Goal: Task Accomplishment & Management: Manage account settings

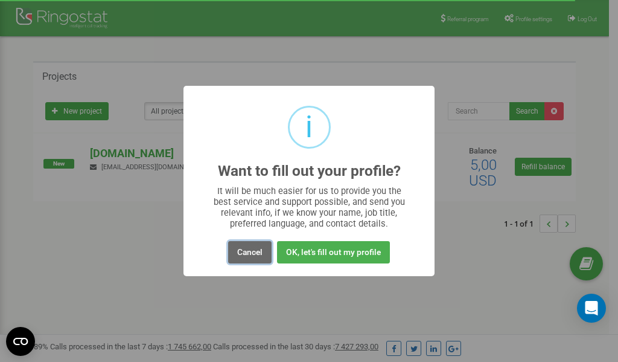
click at [244, 251] on button "Cancel" at bounding box center [249, 252] width 43 height 22
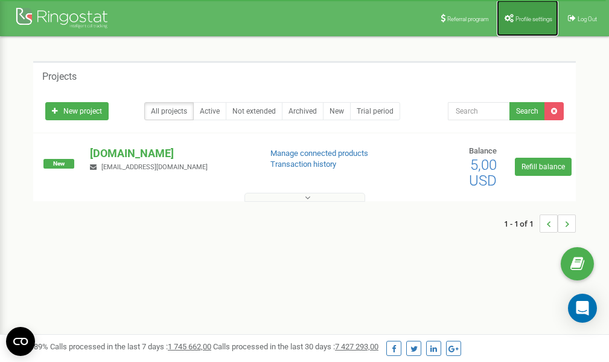
click at [531, 20] on span "Profile settings" at bounding box center [534, 19] width 37 height 7
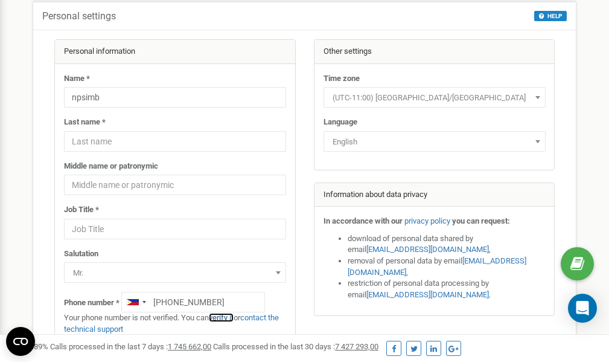
click at [226, 318] on link "verify it" at bounding box center [221, 317] width 25 height 9
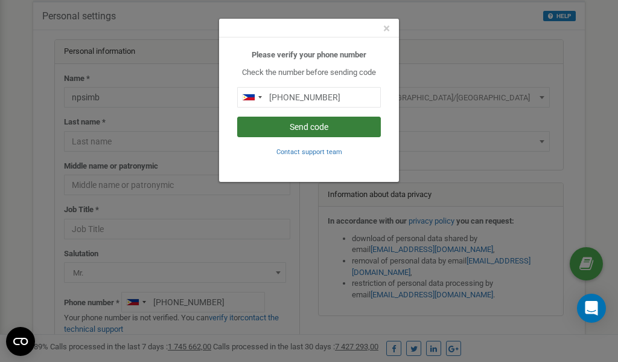
click at [314, 127] on button "Send code" at bounding box center [309, 127] width 144 height 21
